Goal: Information Seeking & Learning: Learn about a topic

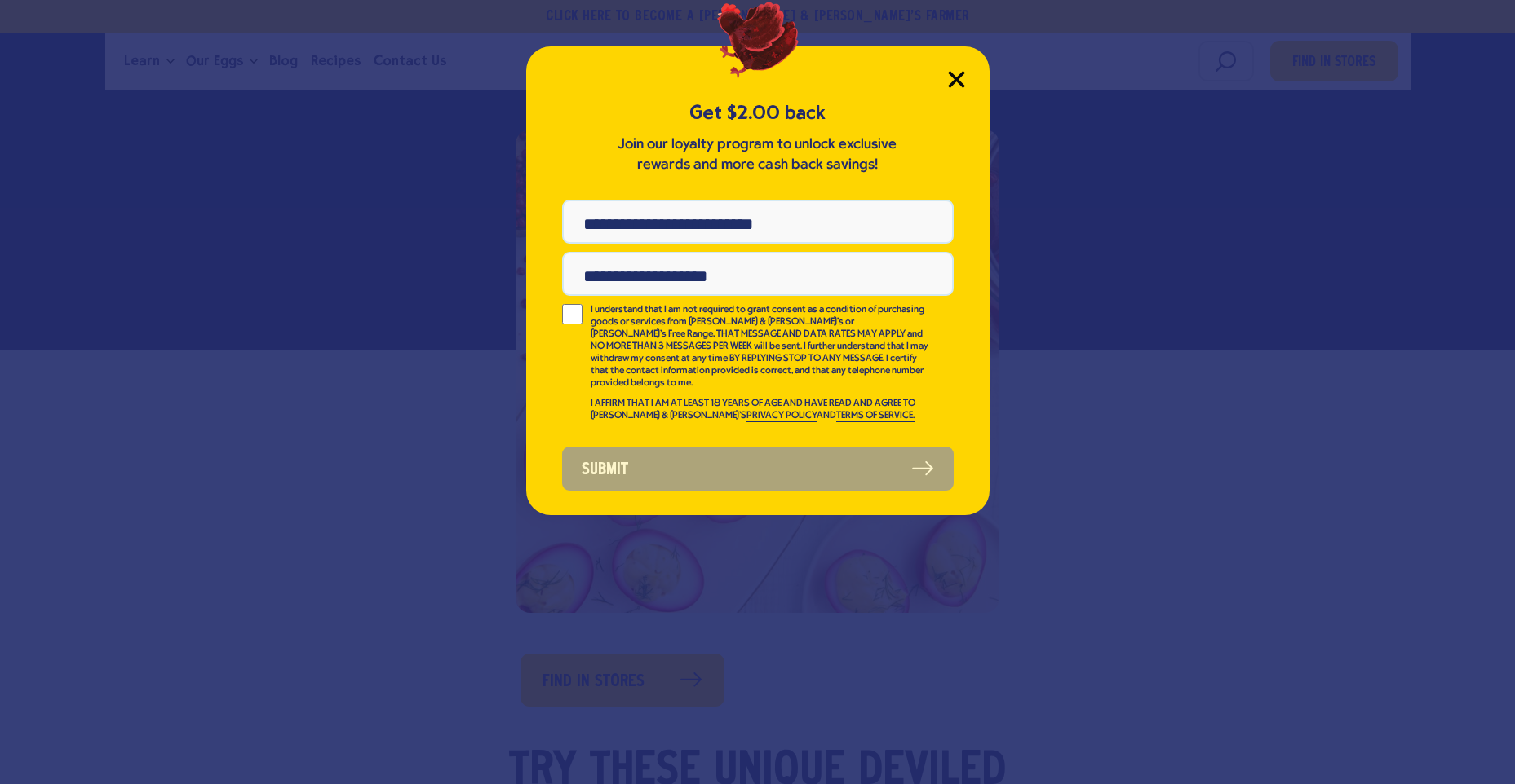
click at [951, 88] on icon "Close Modal" at bounding box center [956, 79] width 17 height 17
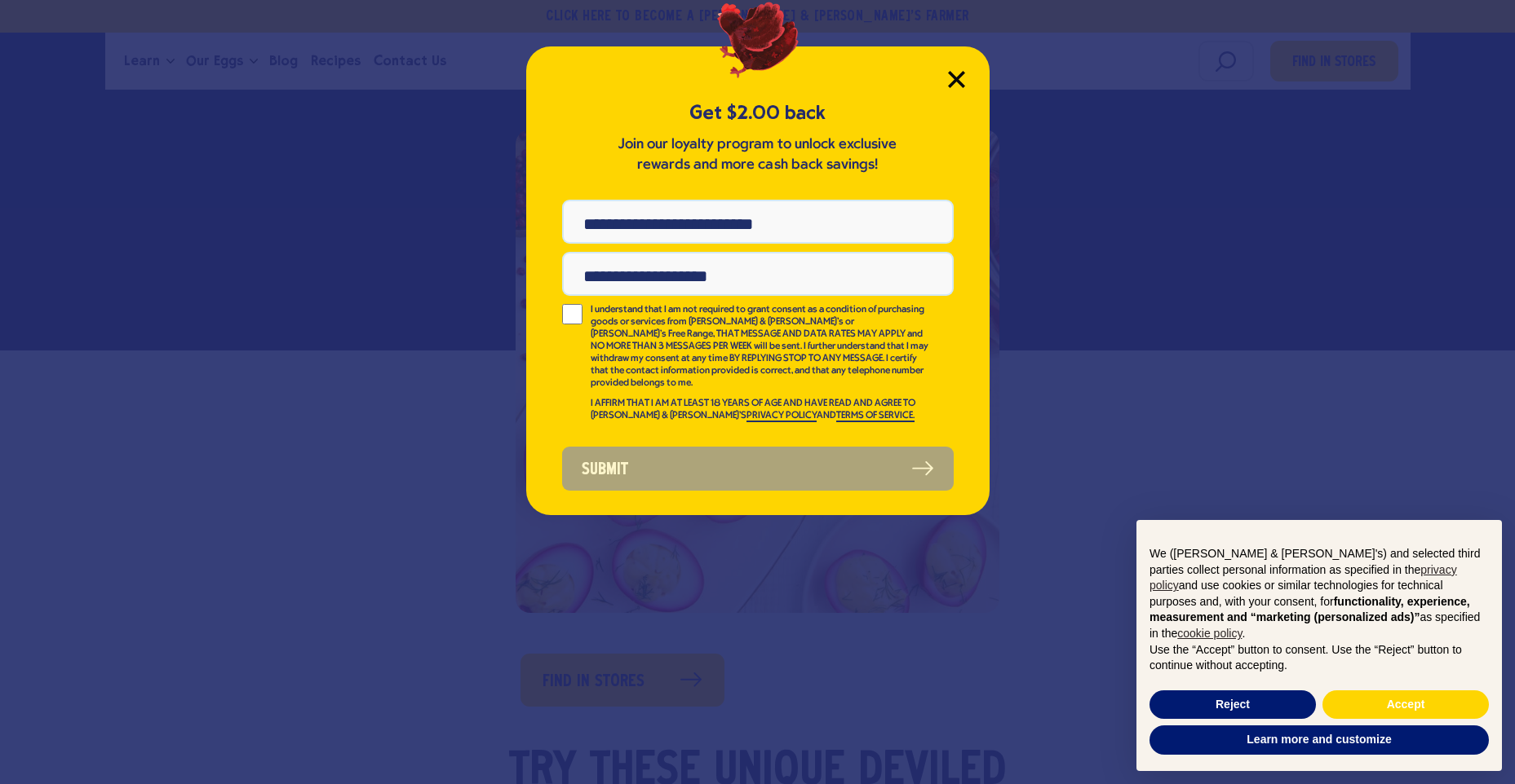
click at [951, 86] on icon "Close Modal" at bounding box center [956, 79] width 15 height 15
click at [949, 86] on icon "Close Modal" at bounding box center [956, 79] width 15 height 15
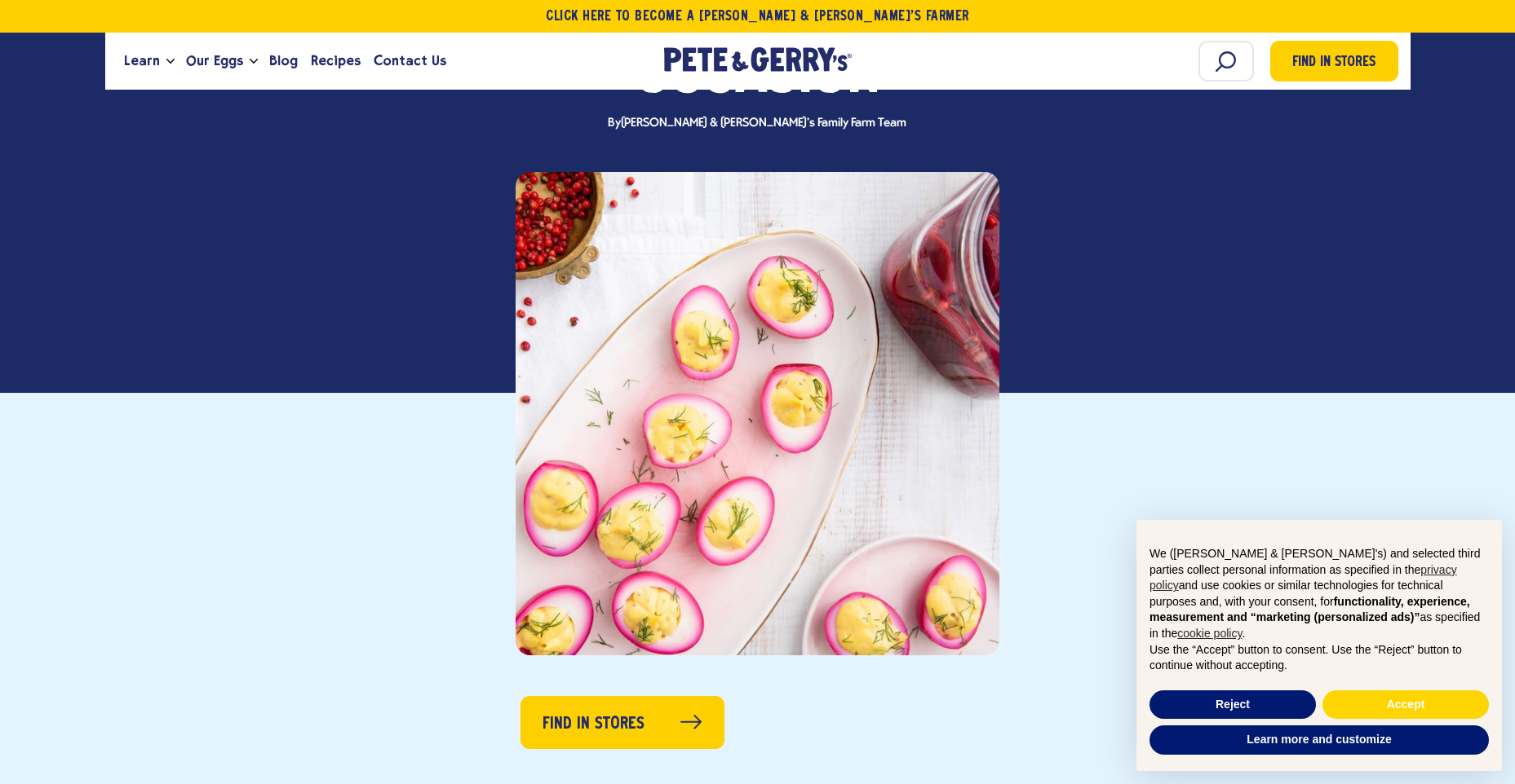
scroll to position [326, 0]
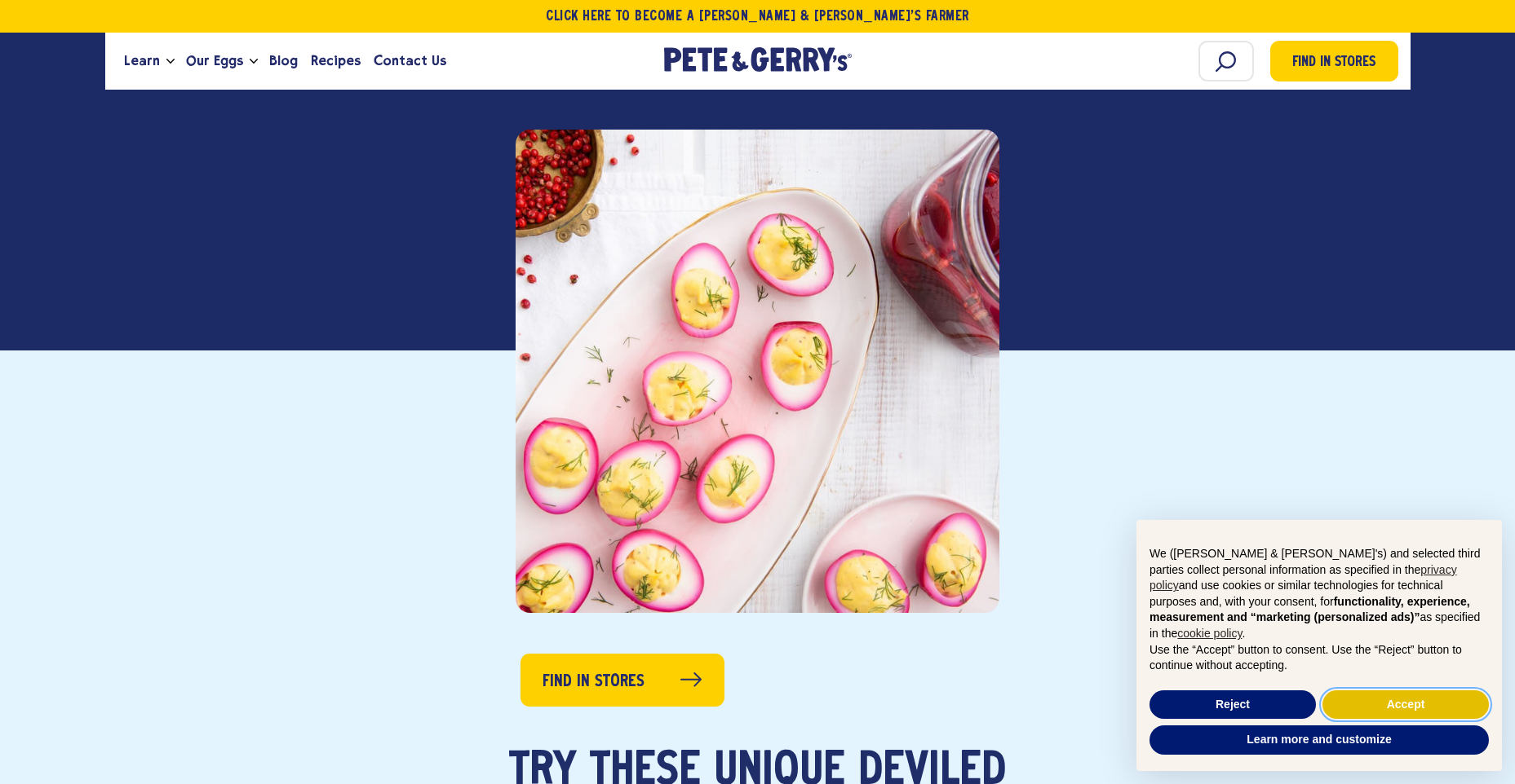
click at [1405, 701] on button "Accept" at bounding box center [1406, 705] width 167 height 29
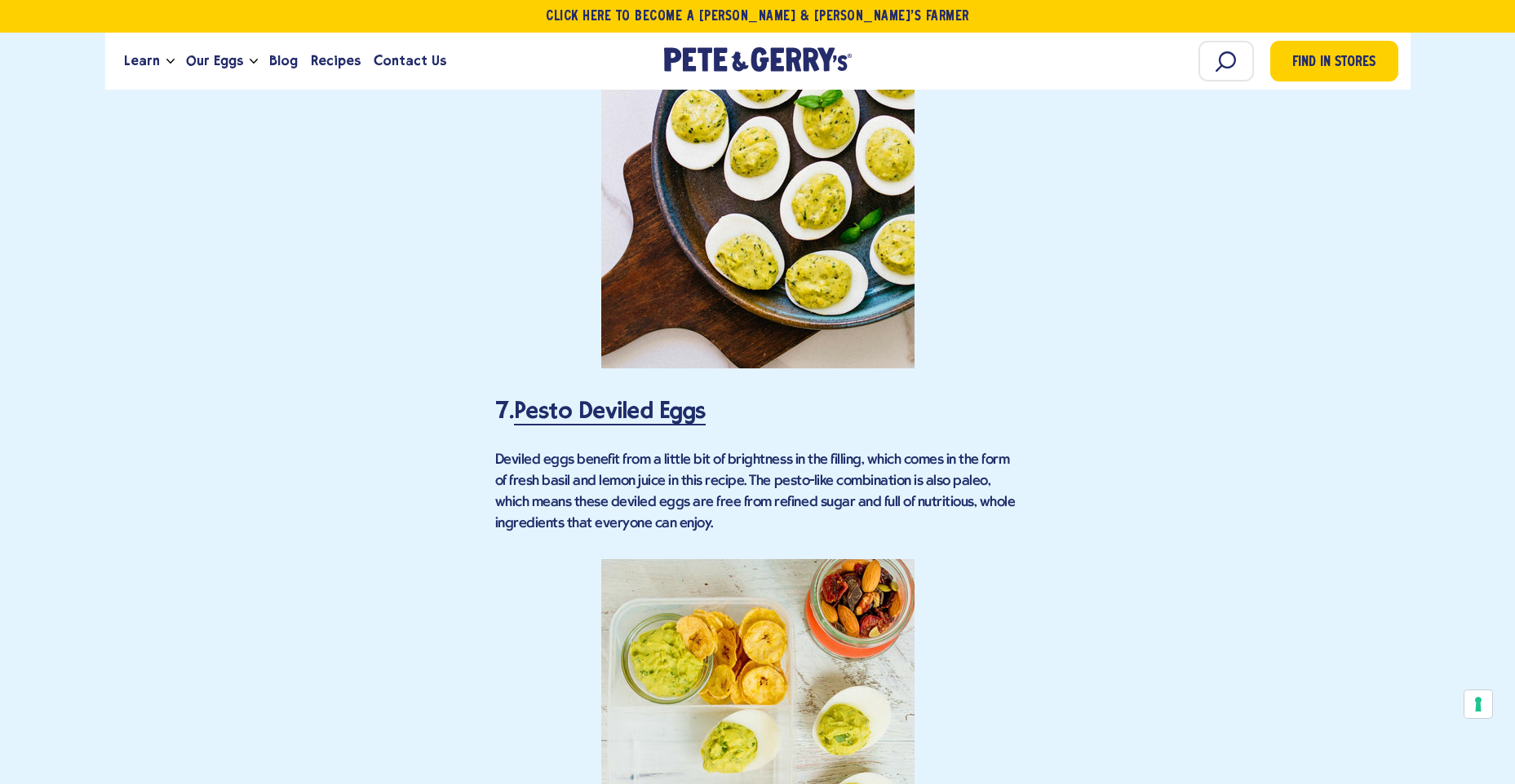
scroll to position [4647, 0]
